Goal: Task Accomplishment & Management: Manage account settings

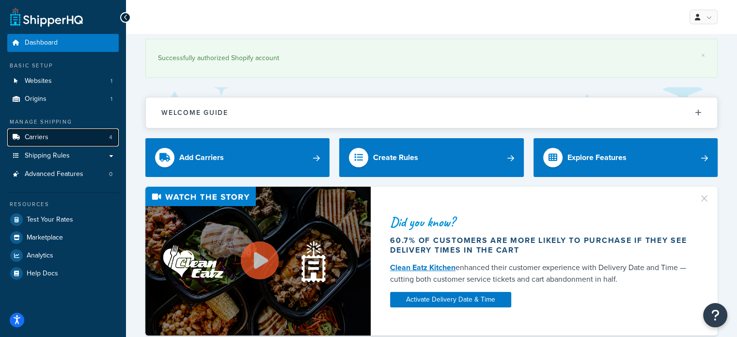
click at [58, 134] on link "Carriers 4" at bounding box center [62, 137] width 111 height 18
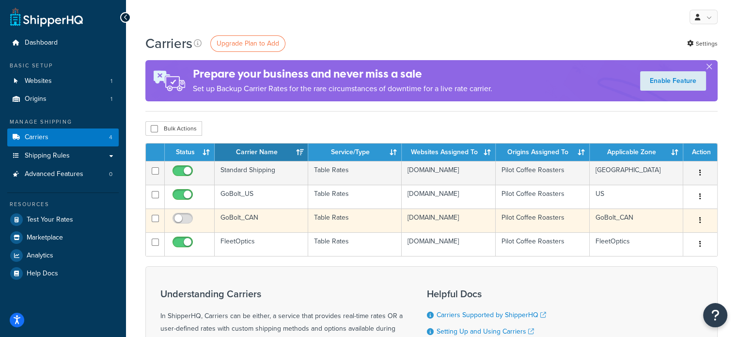
click at [699, 219] on icon "button" at bounding box center [700, 220] width 2 height 7
click at [701, 221] on button "button" at bounding box center [700, 221] width 14 height 16
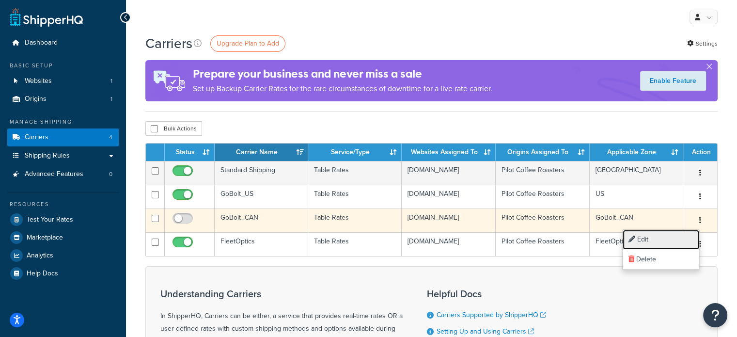
click at [669, 236] on link "Edit" at bounding box center [661, 240] width 77 height 20
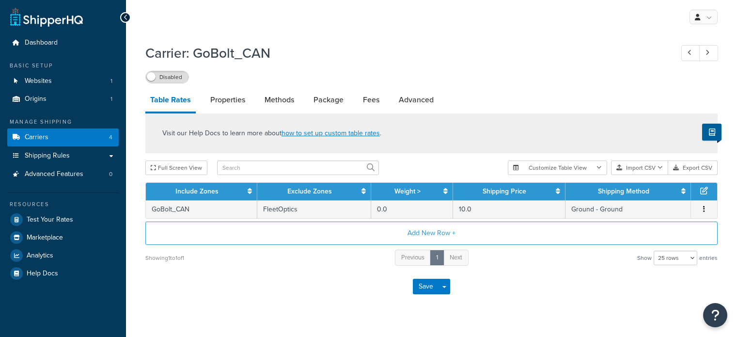
select select "25"
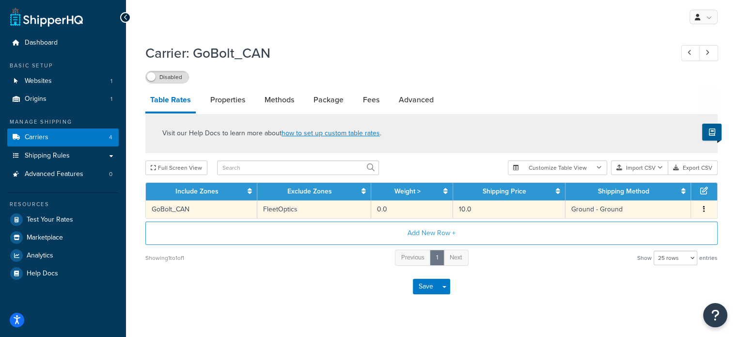
click at [705, 208] on button "button" at bounding box center [704, 209] width 8 height 11
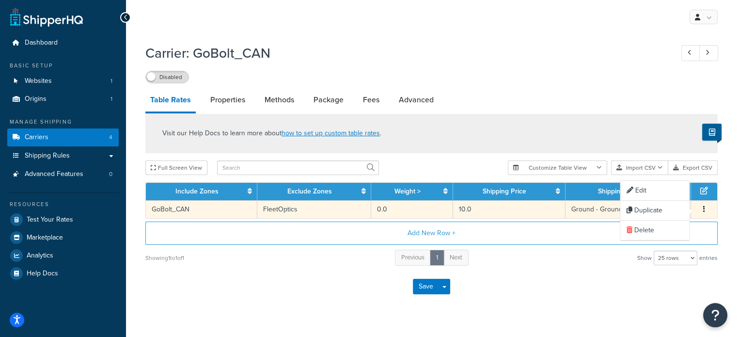
click at [725, 213] on div "Carrier: GoBolt_CAN Disabled Table Rates Properties Methods Package Fees Advanc…" at bounding box center [431, 185] width 611 height 292
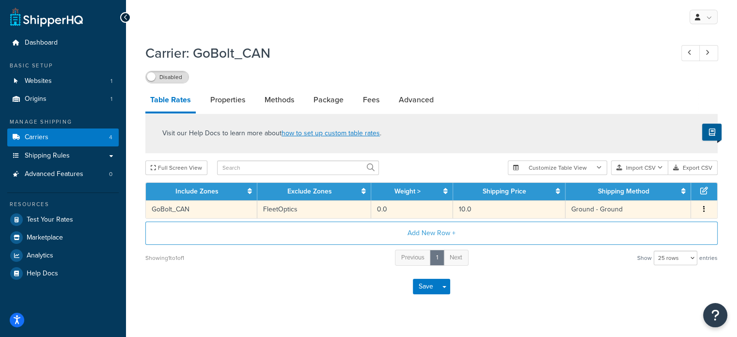
click at [175, 294] on div "Save Save Dropdown Save and Edit" at bounding box center [431, 286] width 572 height 40
click at [55, 141] on link "Carriers 4" at bounding box center [62, 137] width 111 height 18
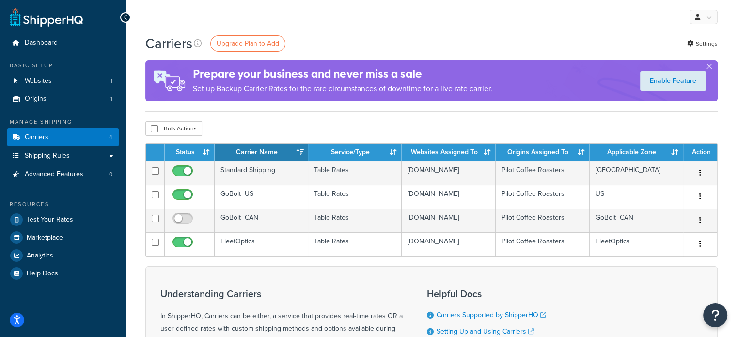
drag, startPoint x: 580, startPoint y: 312, endPoint x: 570, endPoint y: 307, distance: 11.3
